Goal: Information Seeking & Learning: Learn about a topic

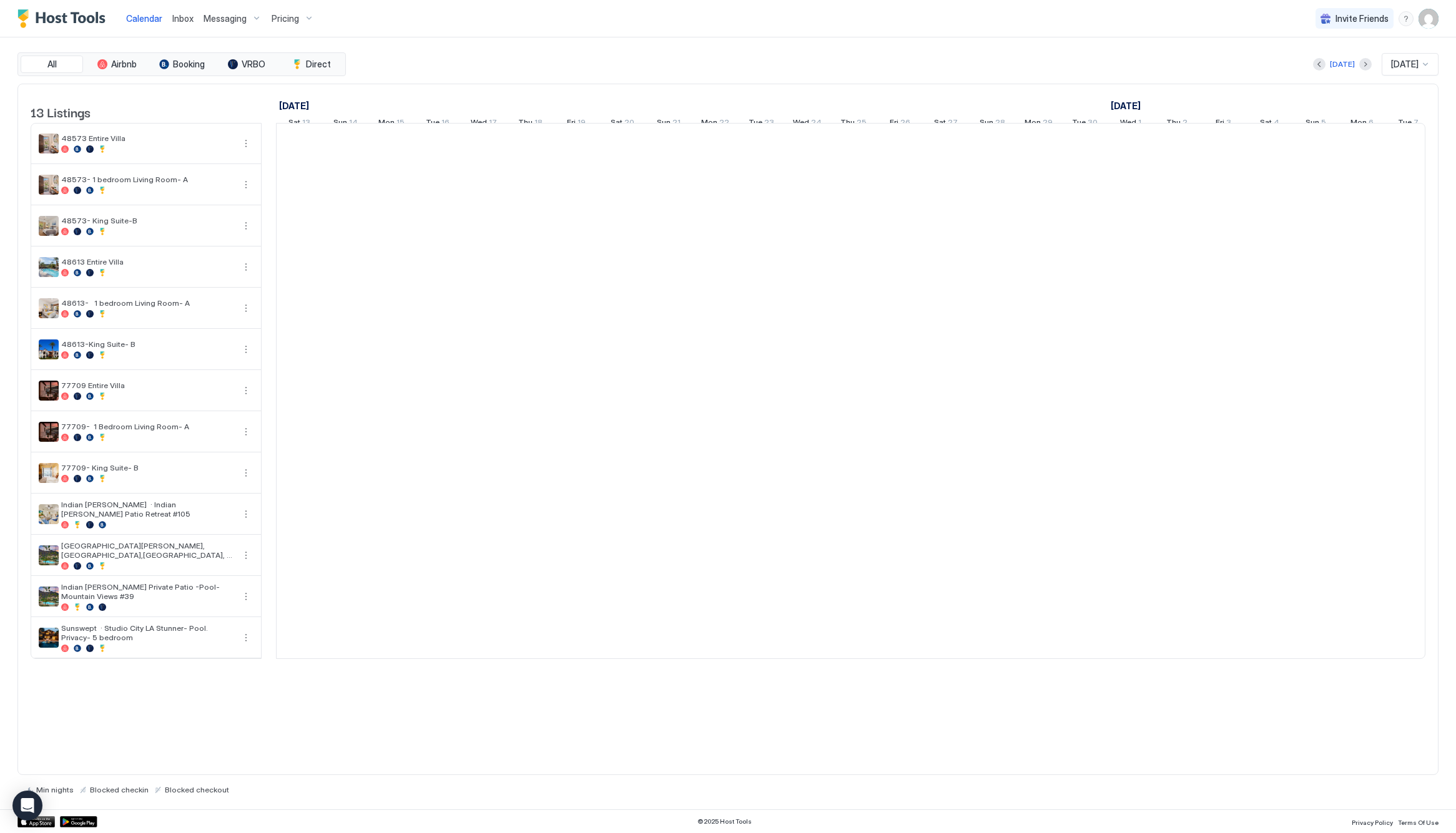
scroll to position [0, 694]
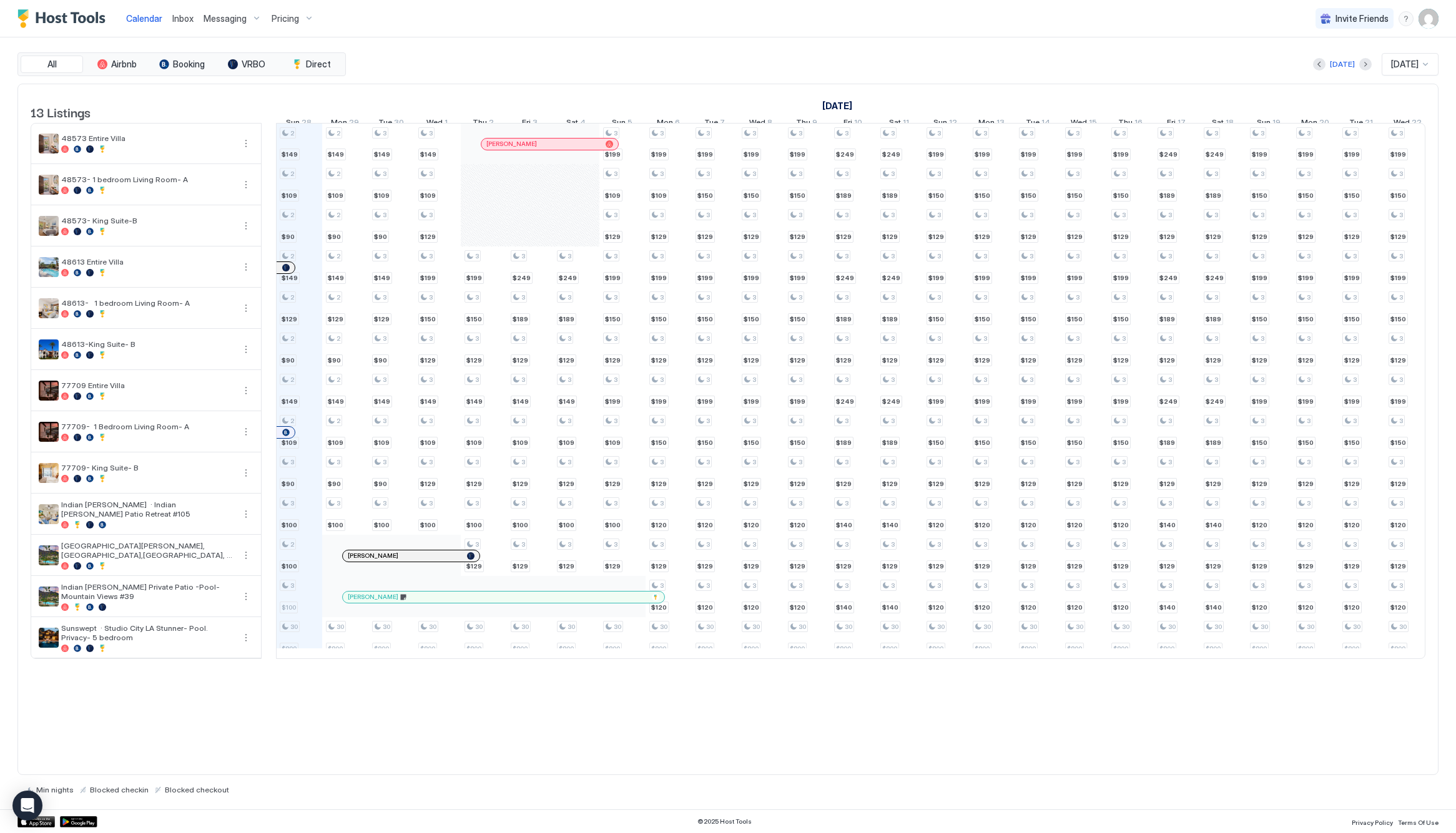
click at [288, 16] on span "Pricing" at bounding box center [285, 19] width 27 height 11
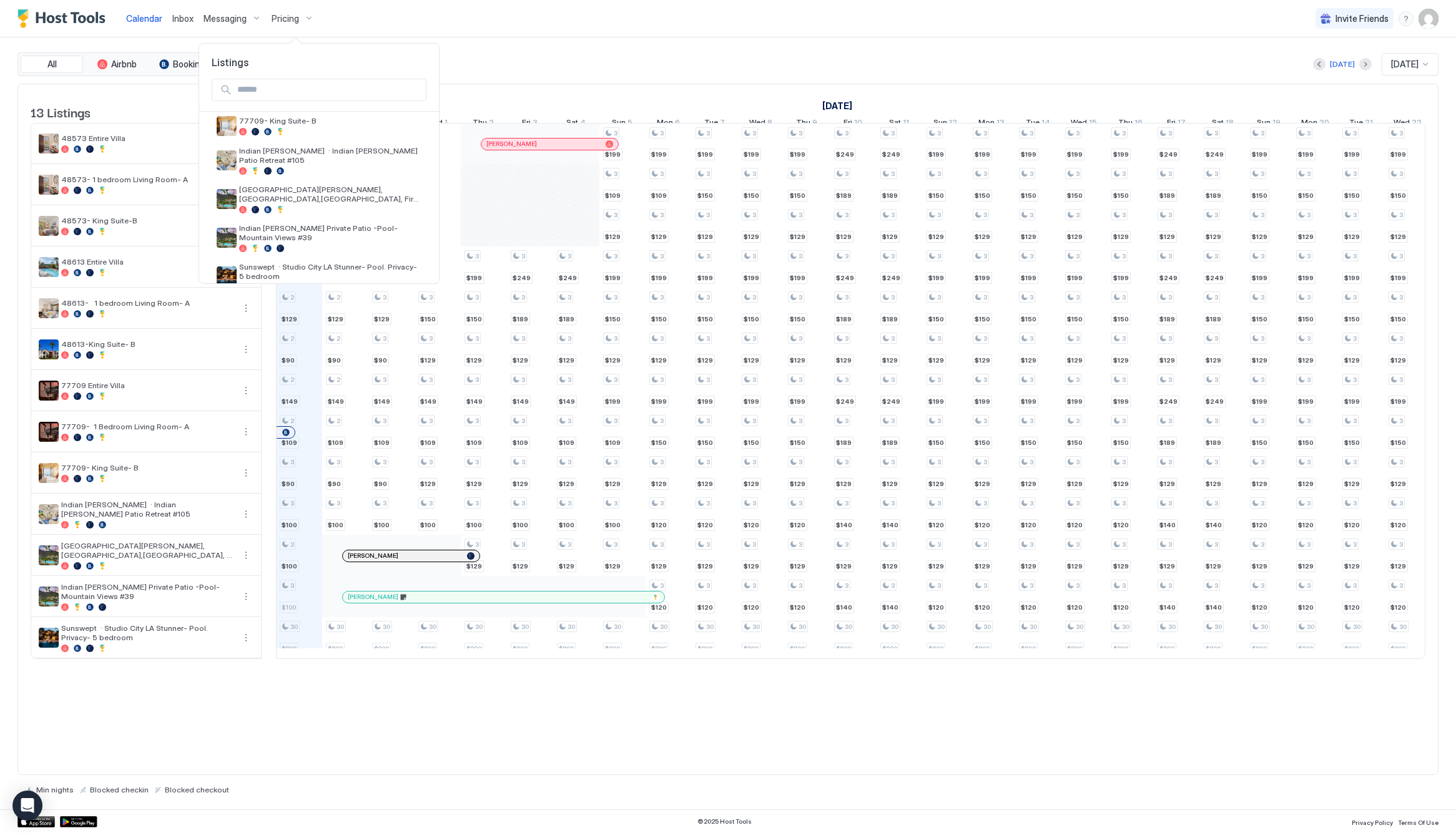
scroll to position [277, 0]
click at [275, 18] on div at bounding box center [728, 416] width 1456 height 833
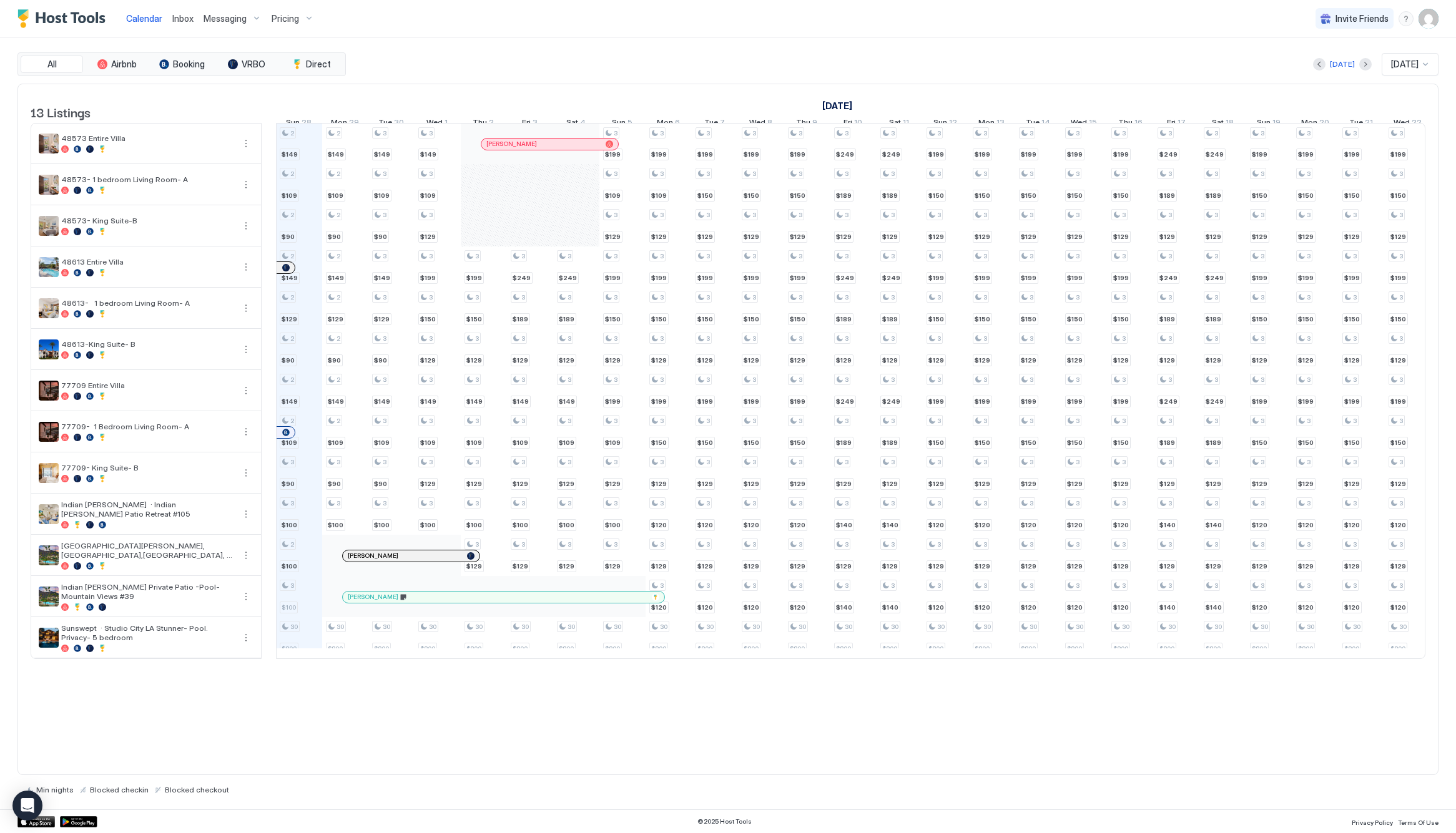
click at [291, 18] on span "Pricing" at bounding box center [285, 19] width 27 height 11
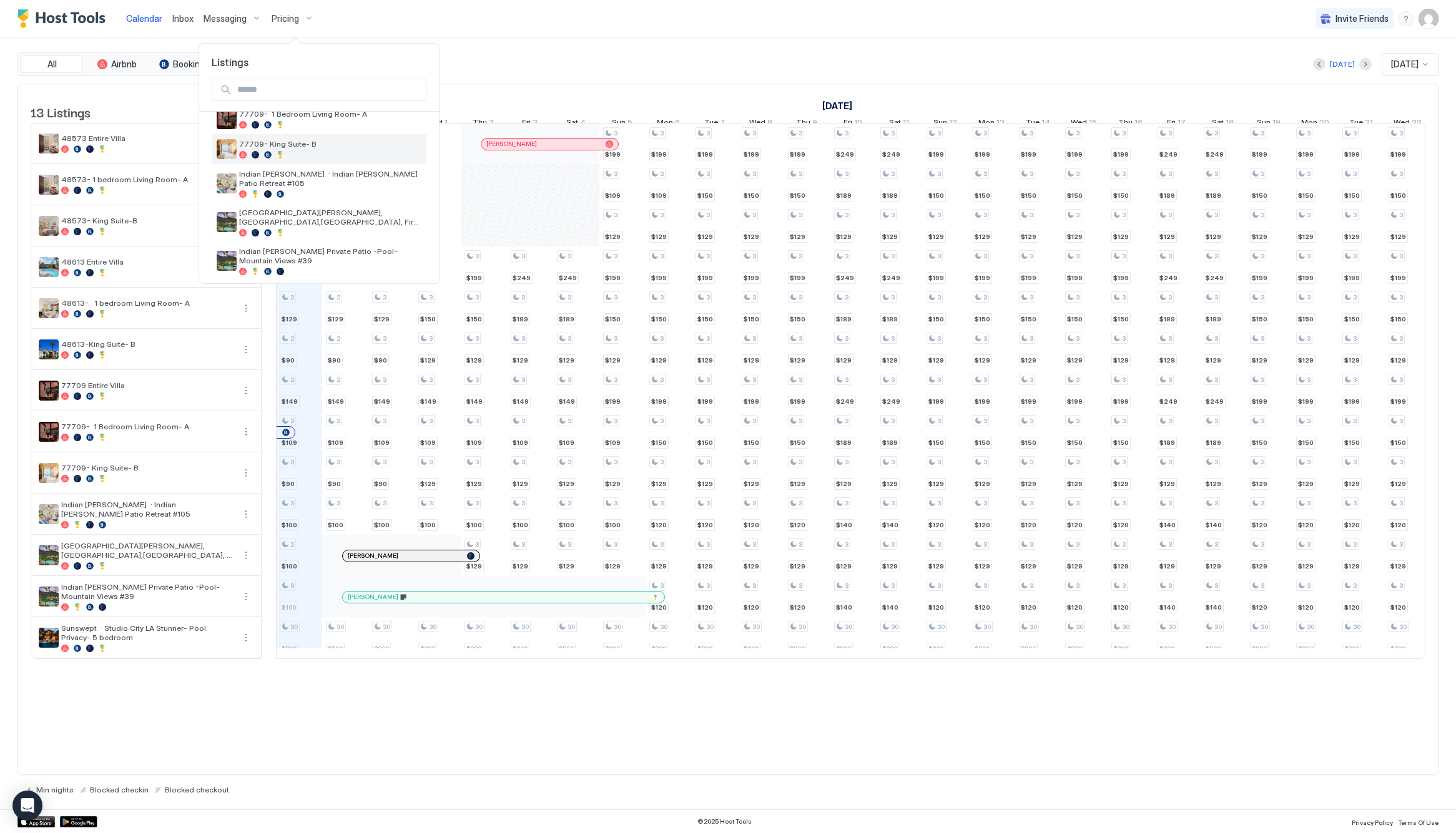
scroll to position [269, 0]
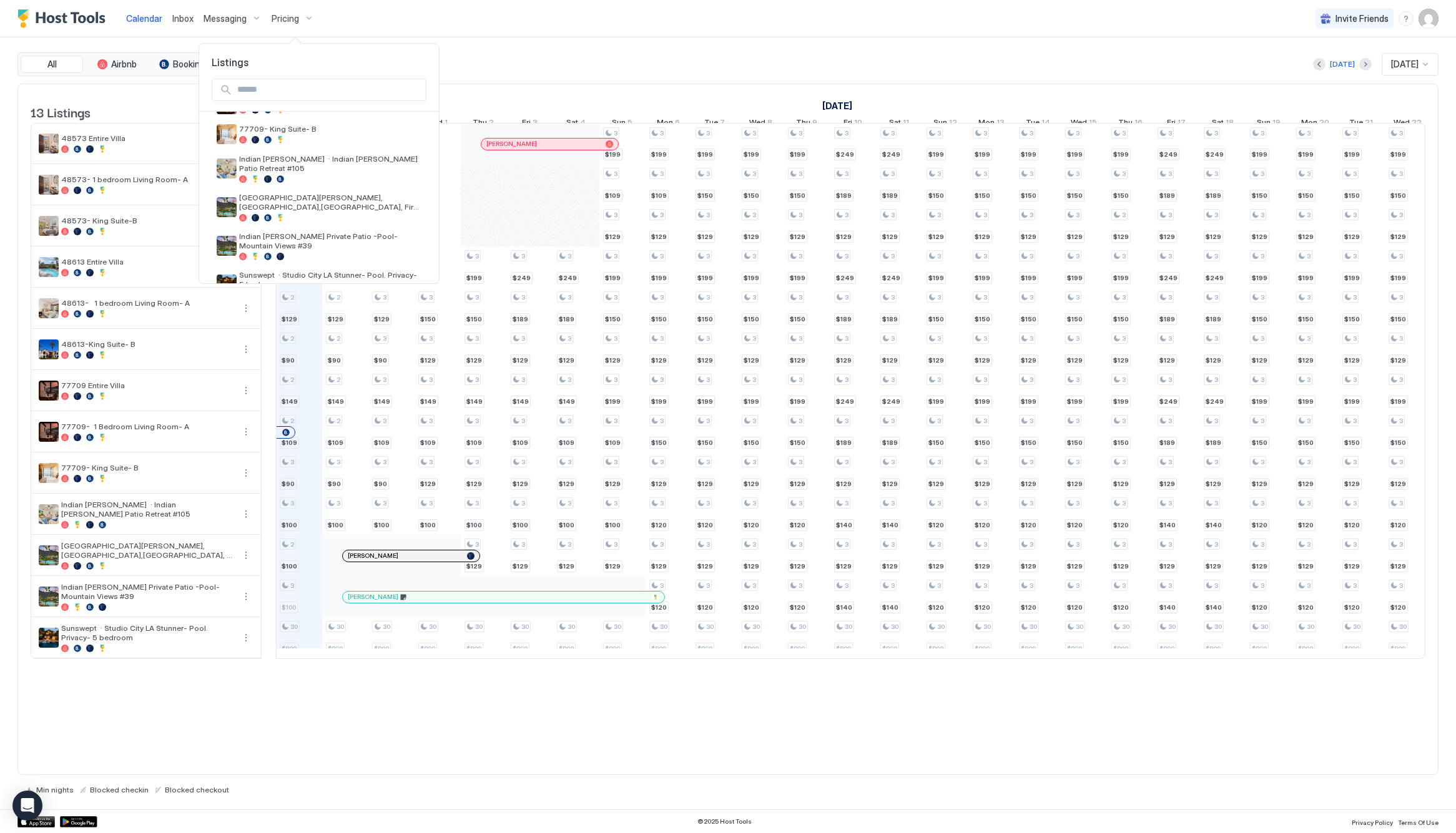
click at [1357, 64] on div at bounding box center [728, 416] width 1456 height 833
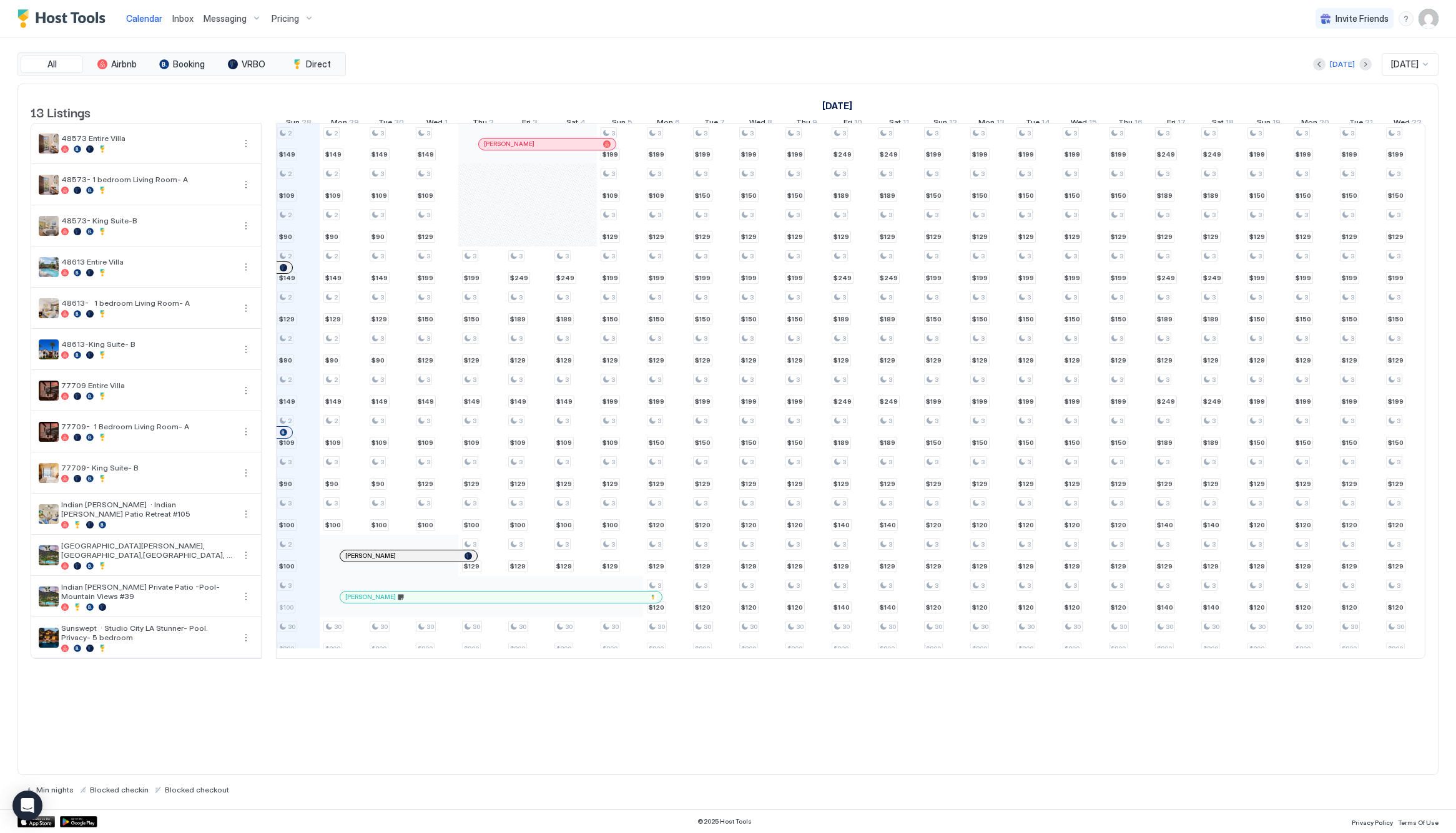
scroll to position [0, 696]
click at [482, 148] on div "Monica Afoa" at bounding box center [547, 144] width 137 height 11
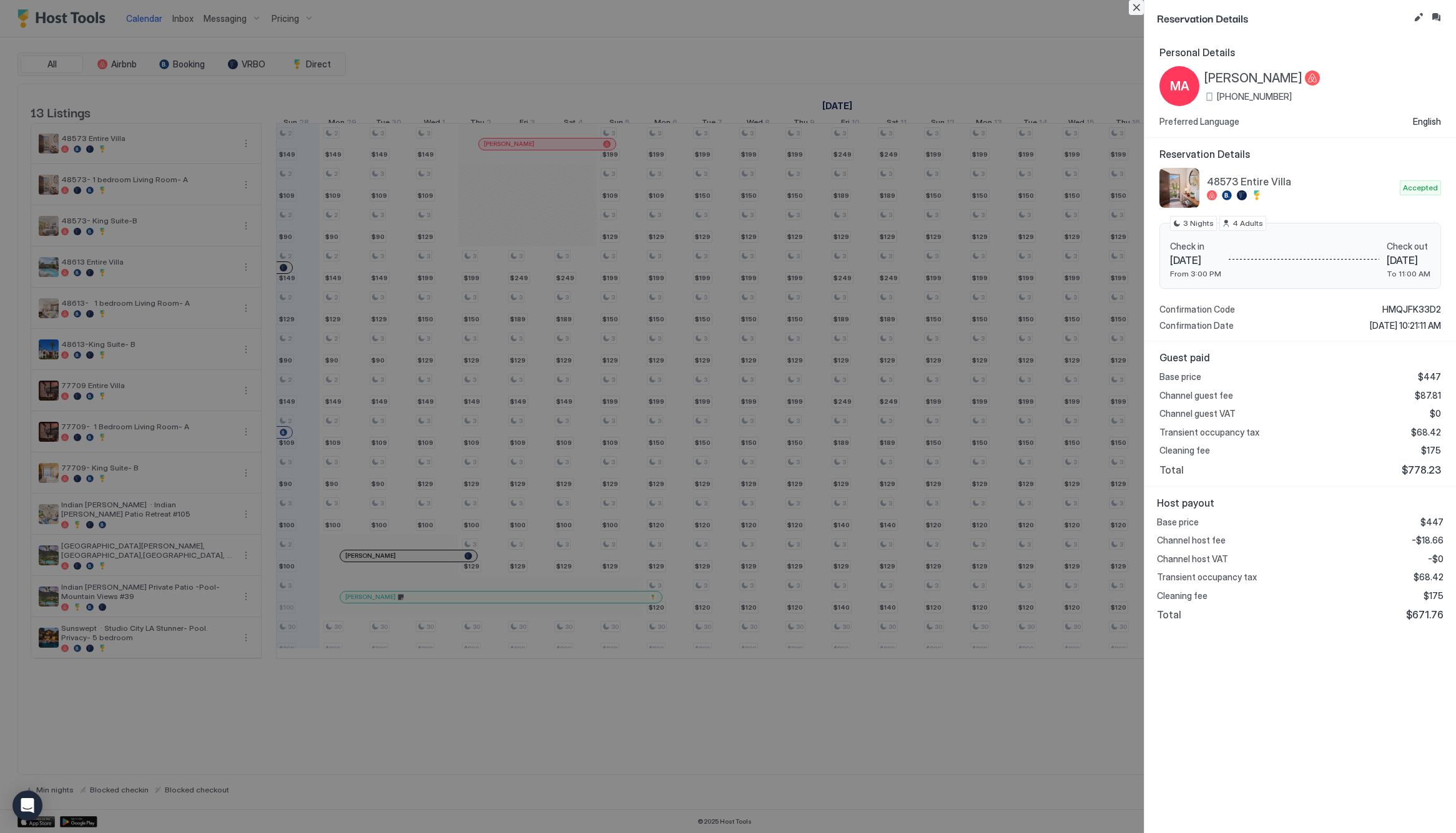
click at [1137, 14] on button "Close" at bounding box center [1136, 7] width 15 height 15
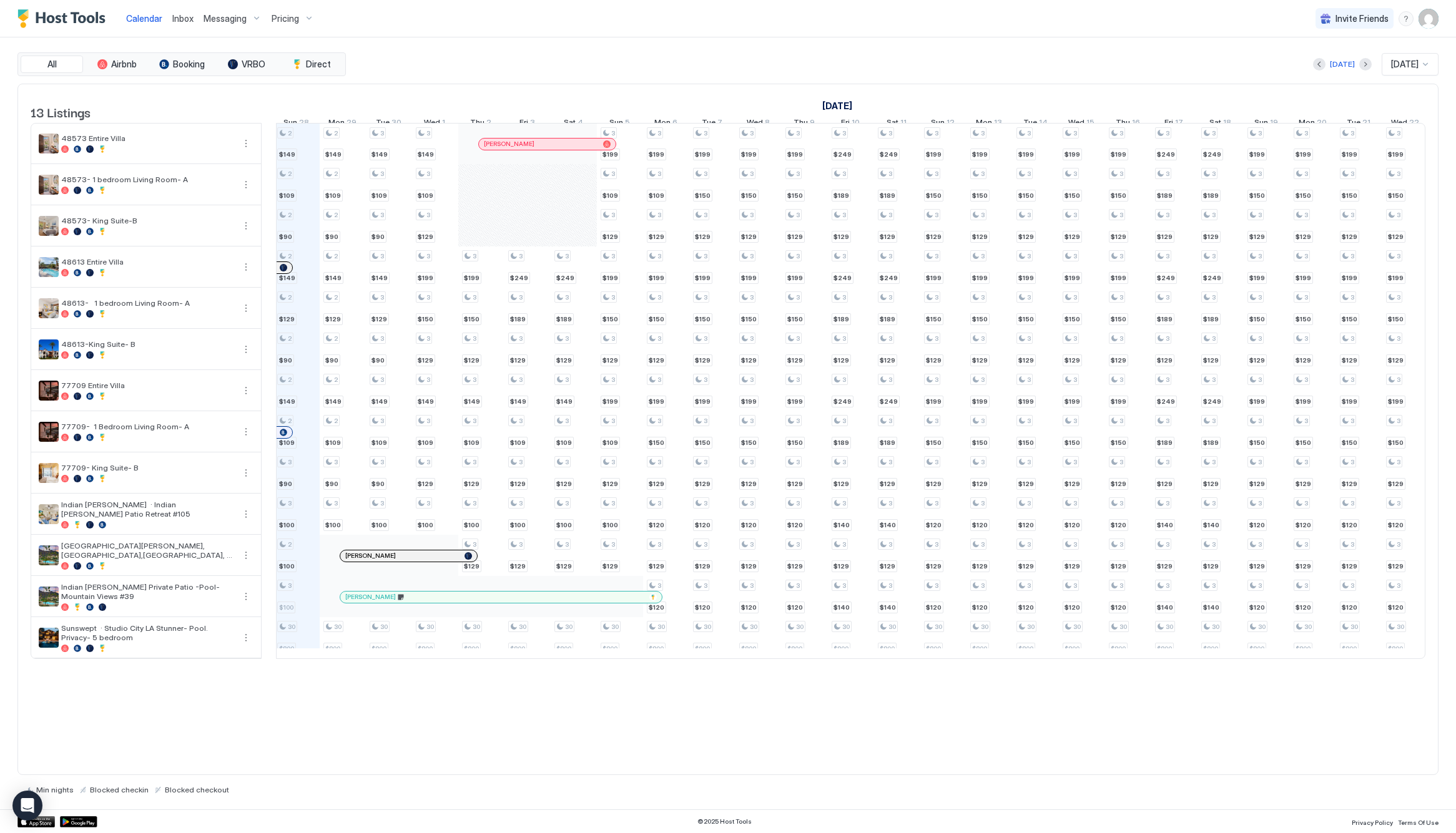
click at [289, 15] on span "Pricing" at bounding box center [285, 19] width 27 height 11
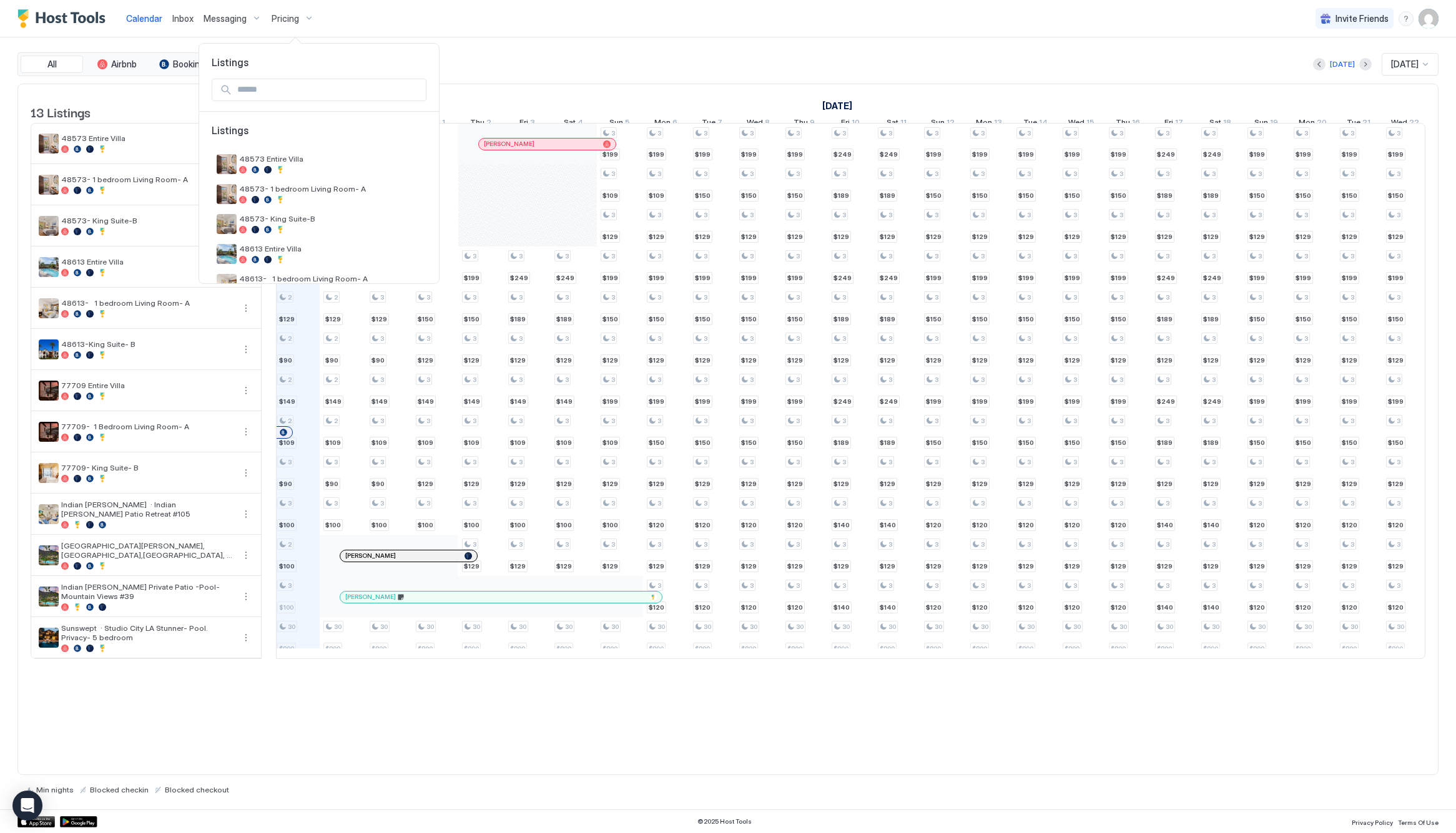
click at [277, 19] on div at bounding box center [728, 416] width 1456 height 833
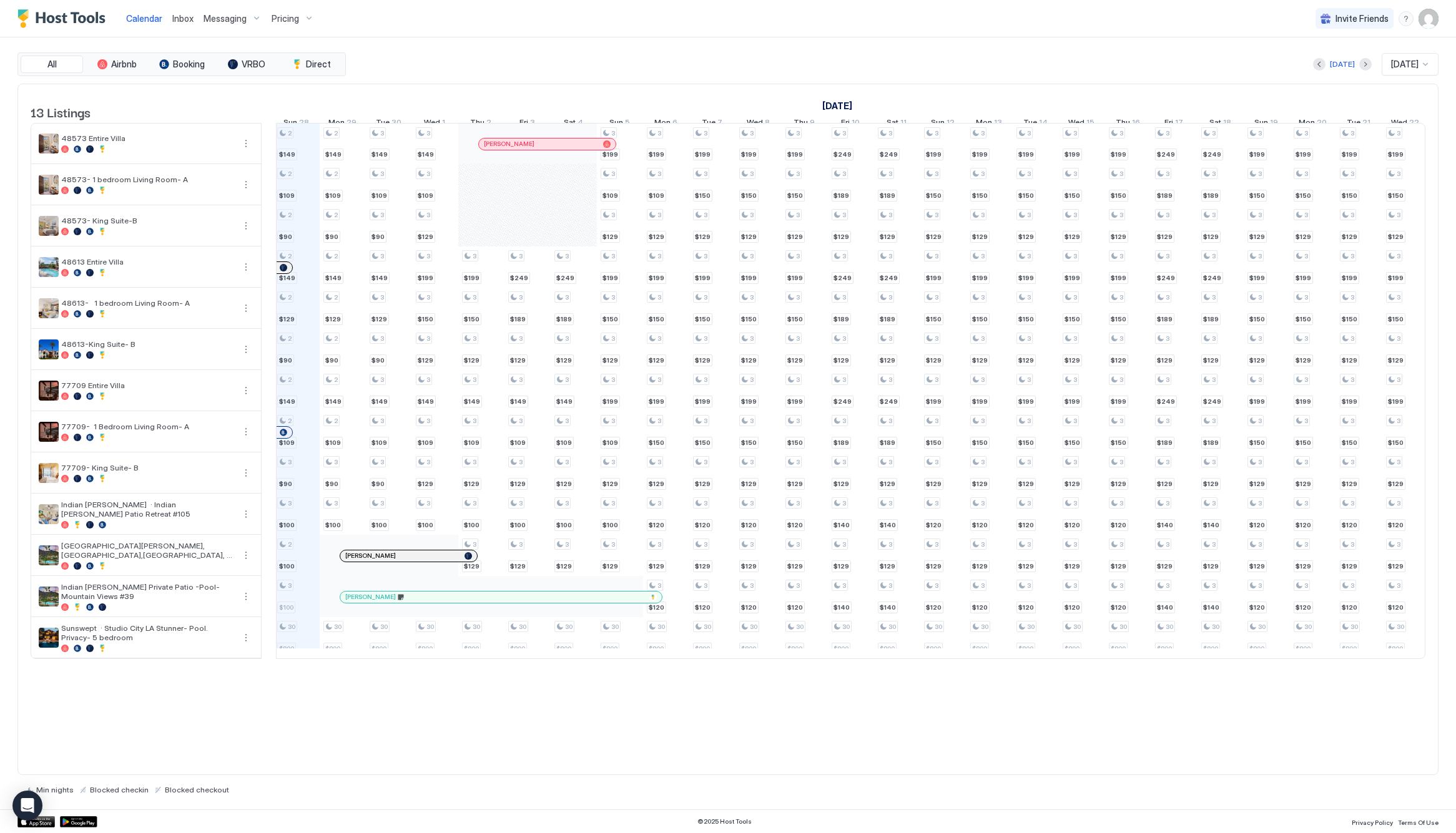
click at [294, 23] on span "Pricing" at bounding box center [285, 19] width 27 height 11
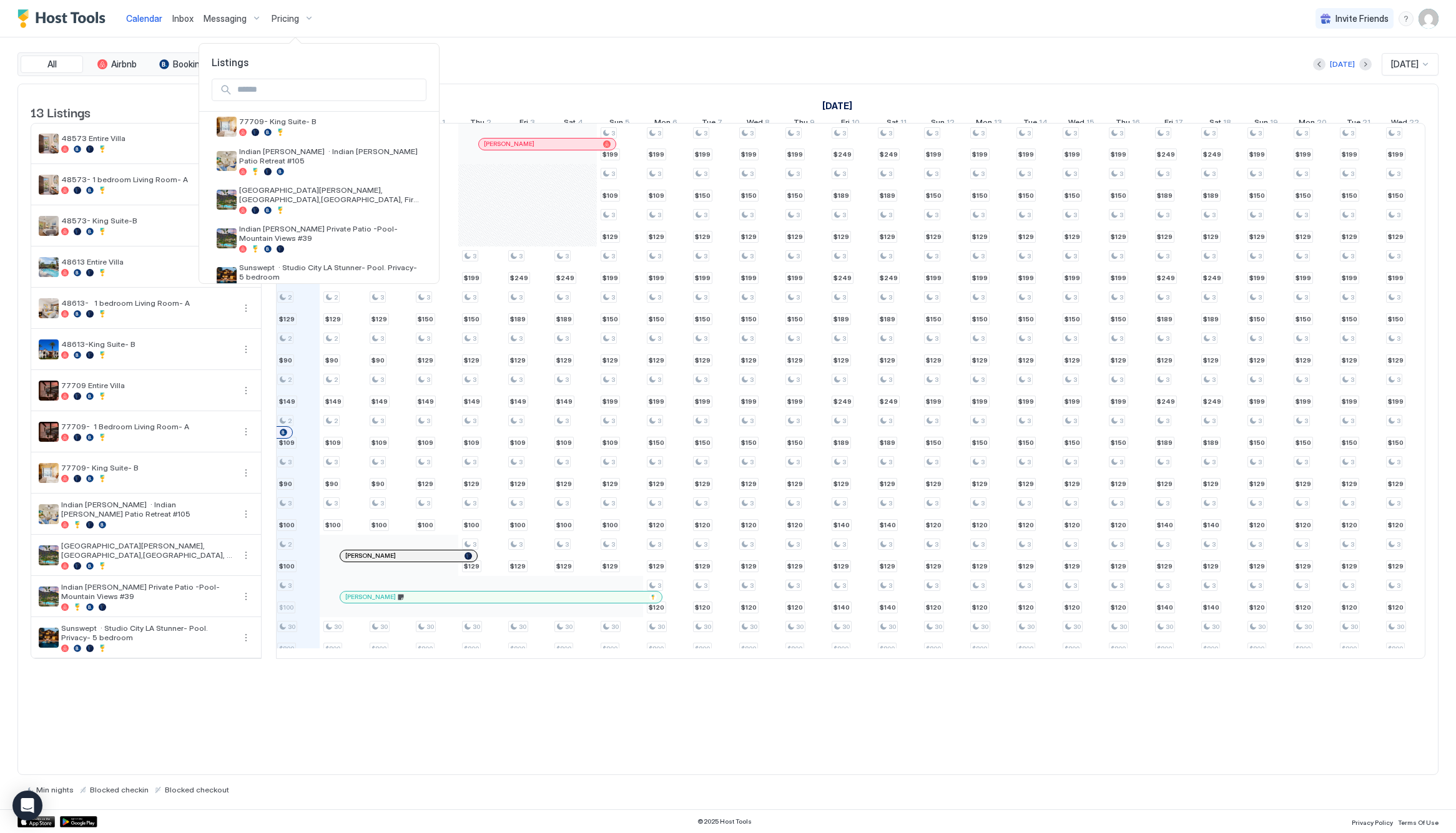
scroll to position [277, 0]
click at [292, 225] on span "Indian [PERSON_NAME] Private Patio -Pool- Mountain Views #39" at bounding box center [330, 234] width 182 height 19
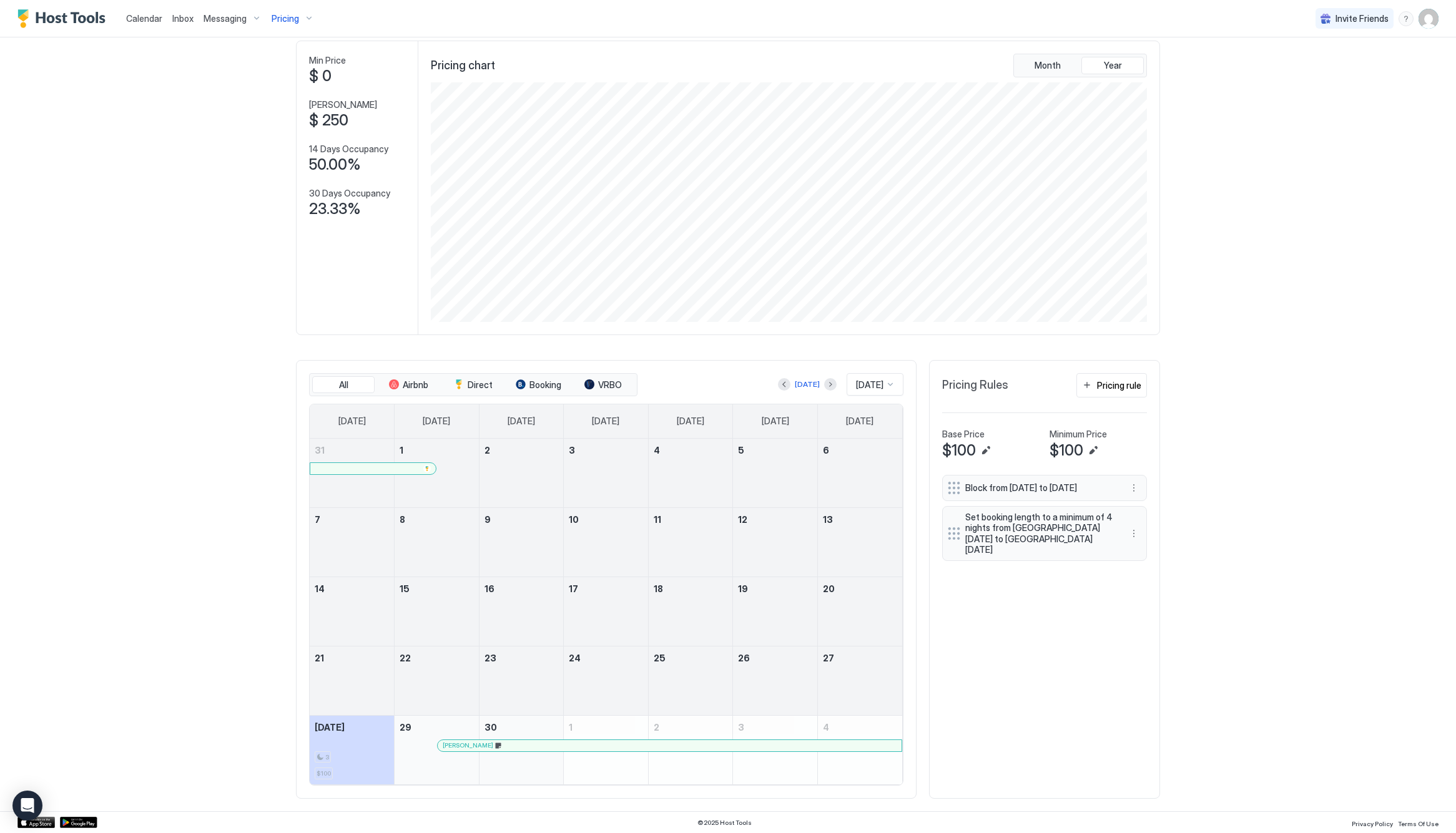
scroll to position [58, 0]
click at [824, 382] on button "Next month" at bounding box center [830, 385] width 13 height 13
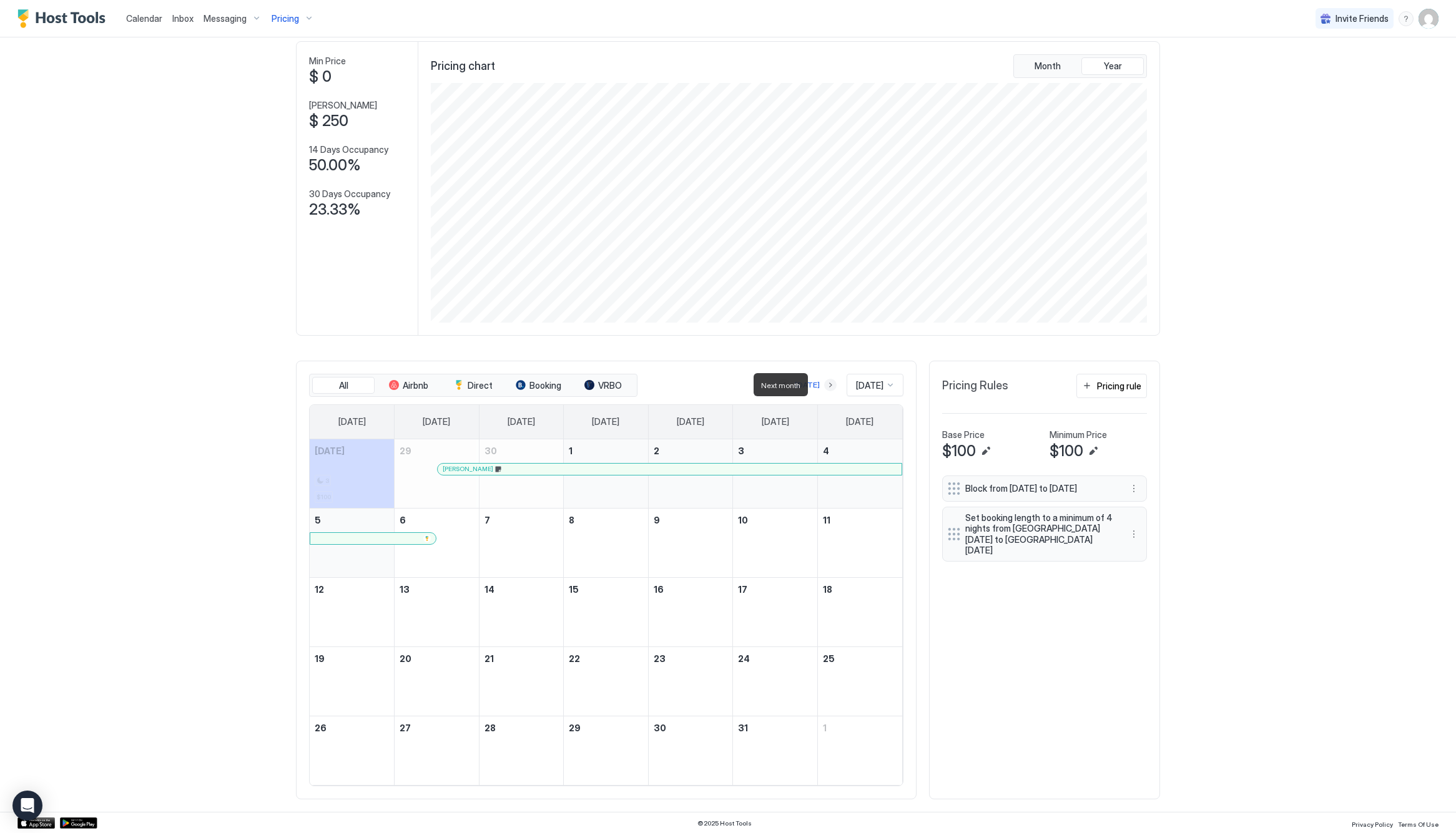
scroll to position [0, 0]
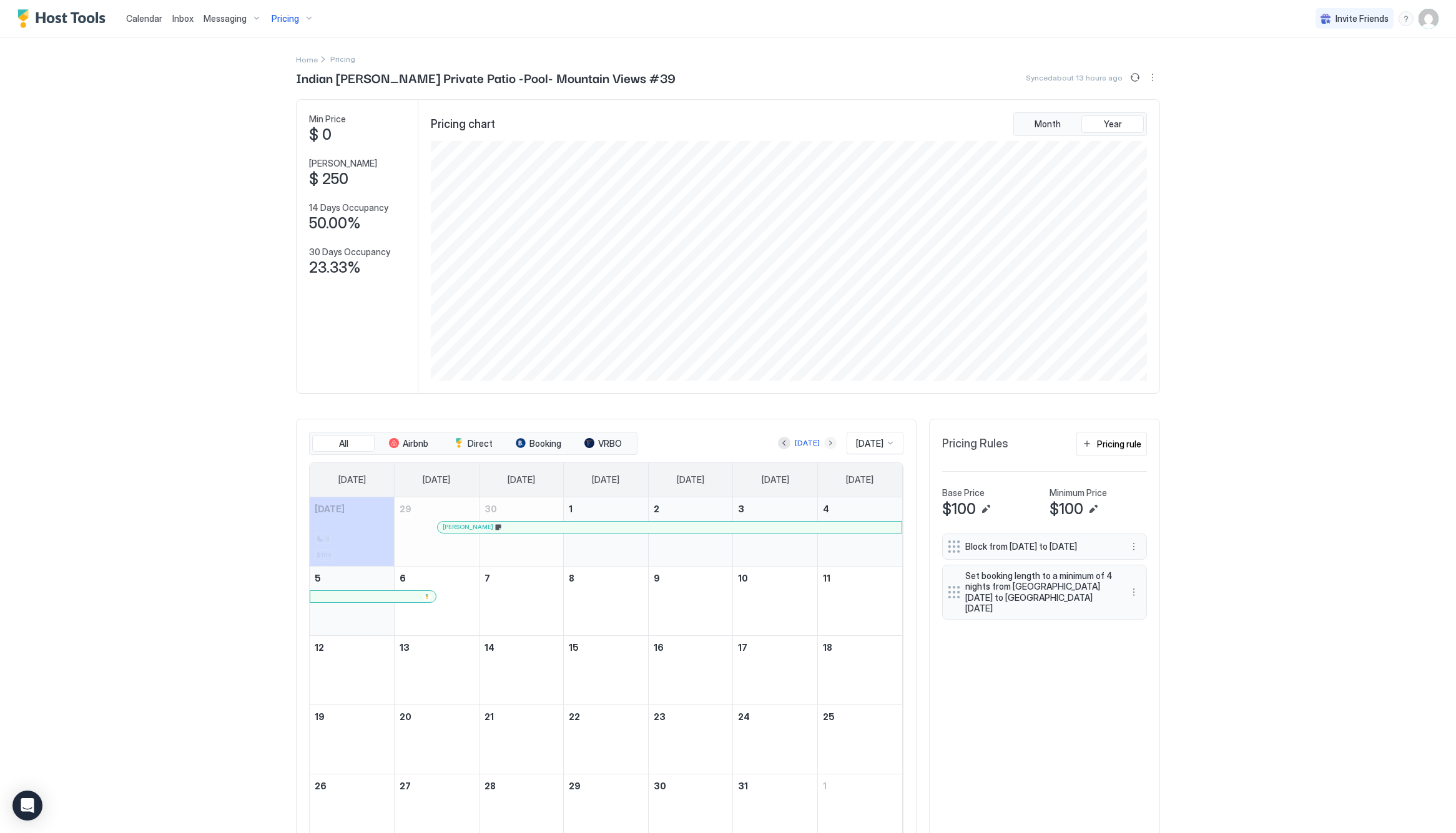
click at [824, 440] on button "Next month" at bounding box center [830, 443] width 13 height 13
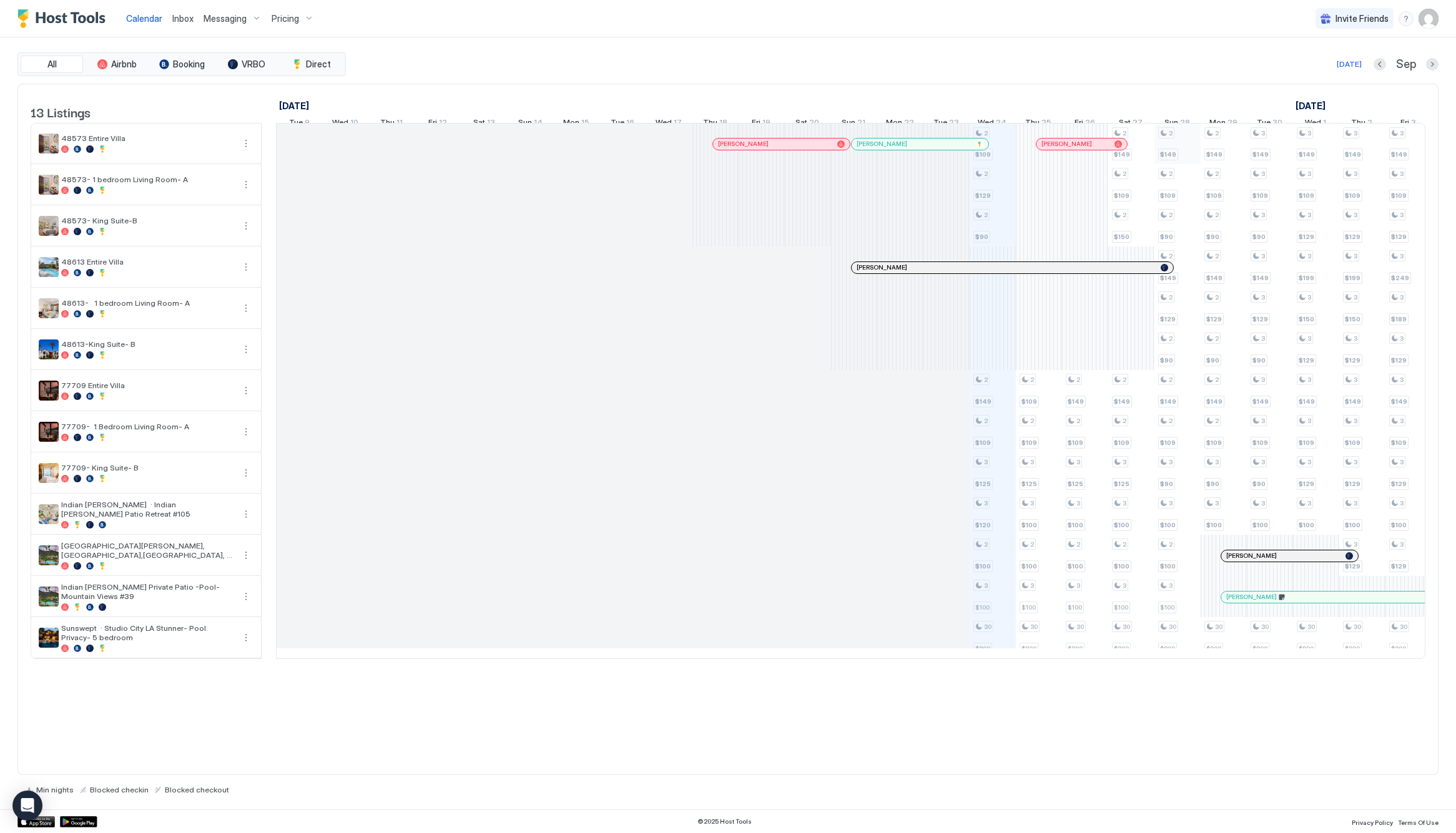
scroll to position [0, 694]
